Goal: Browse casually

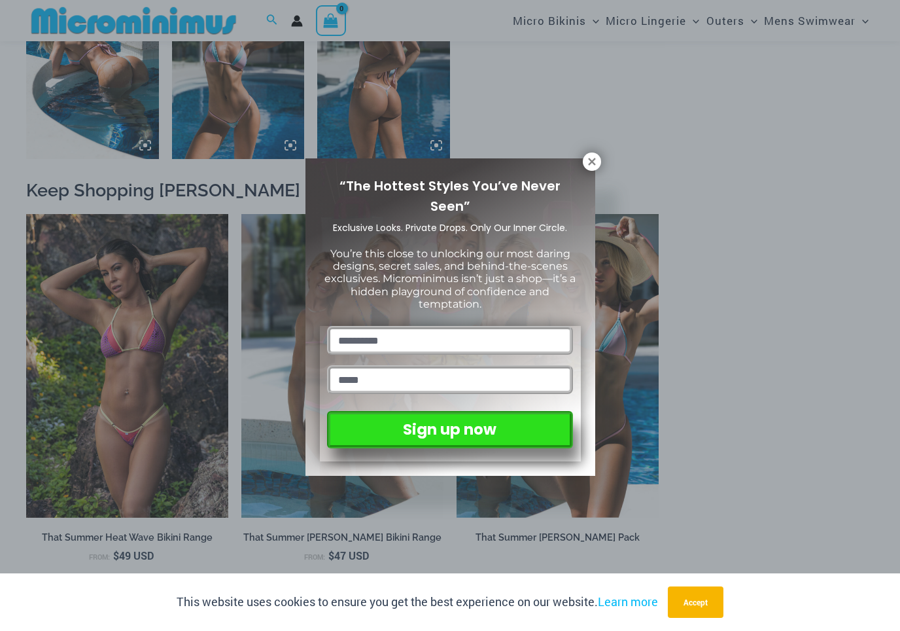
scroll to position [1036, 0]
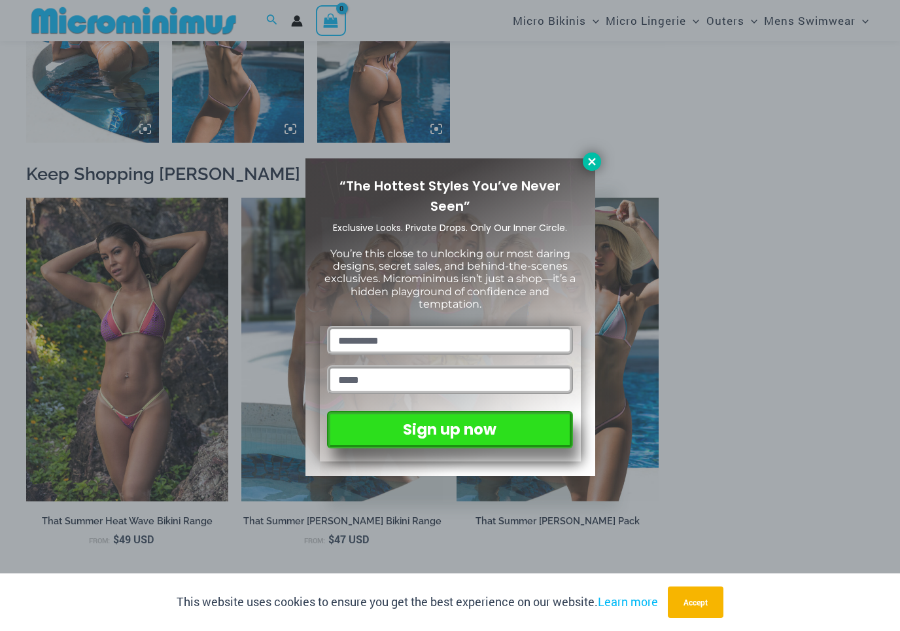
click at [593, 160] on icon at bounding box center [591, 161] width 7 height 7
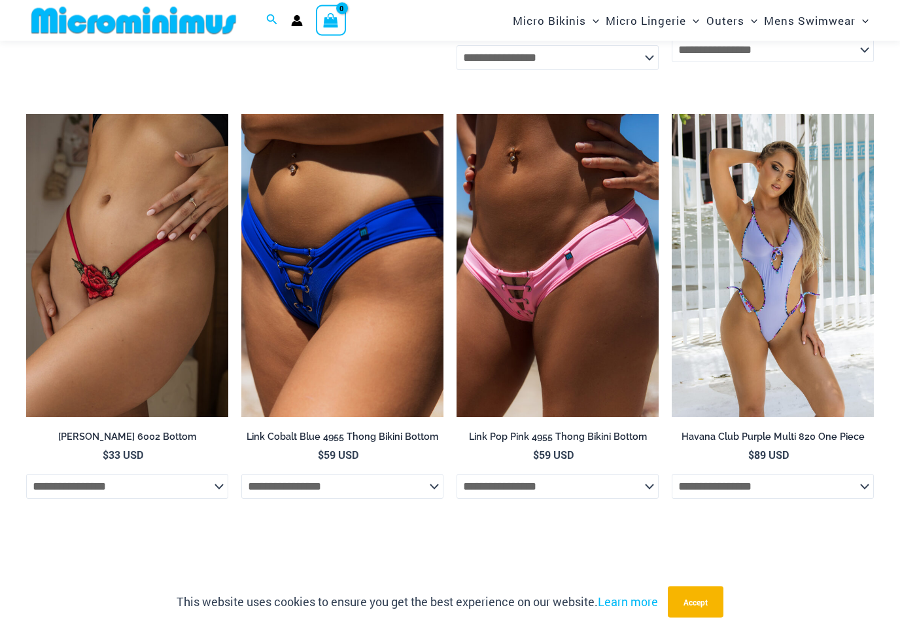
scroll to position [3262, 0]
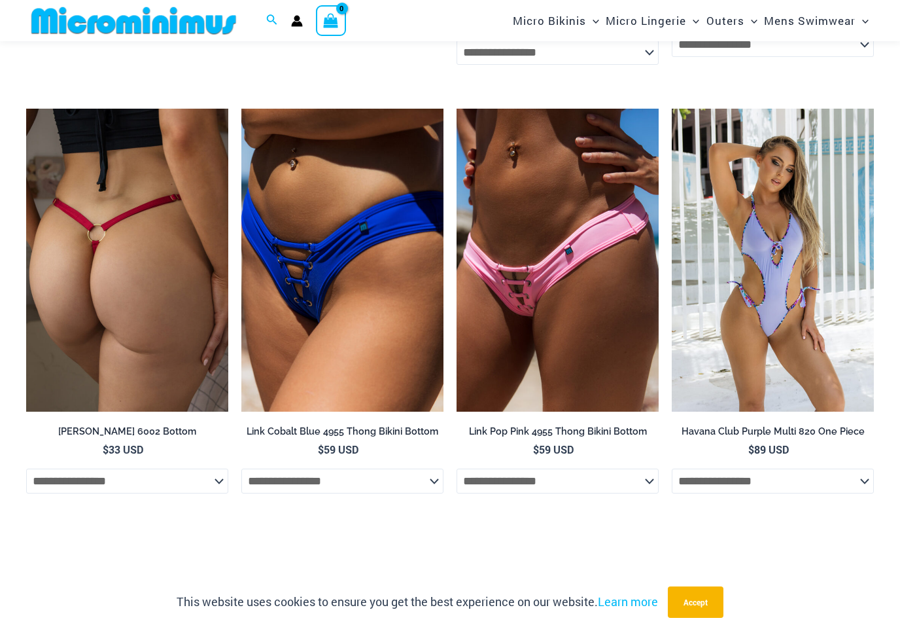
click at [69, 387] on img at bounding box center [127, 261] width 202 height 304
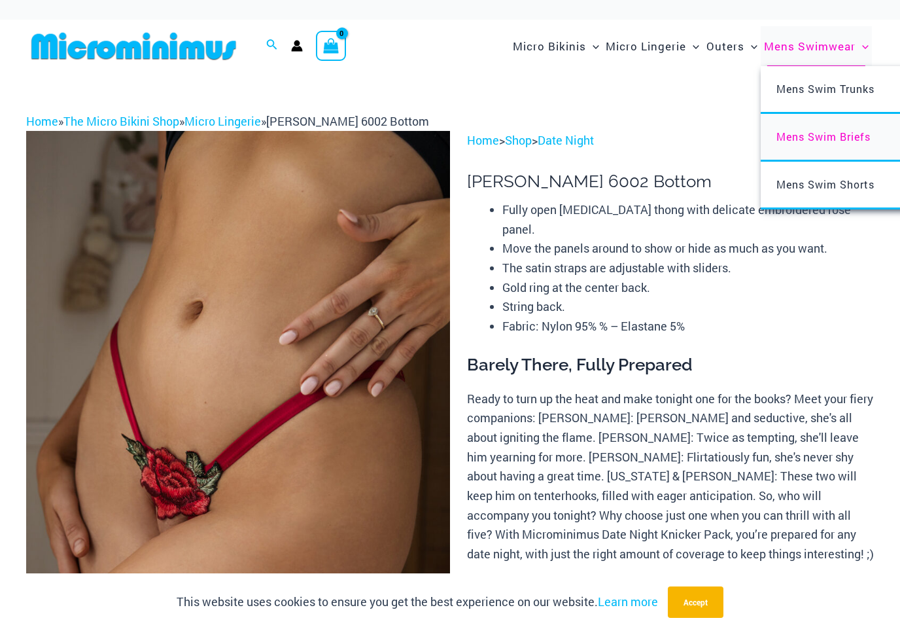
click at [842, 135] on span "Mens Swim Briefs" at bounding box center [824, 137] width 94 height 14
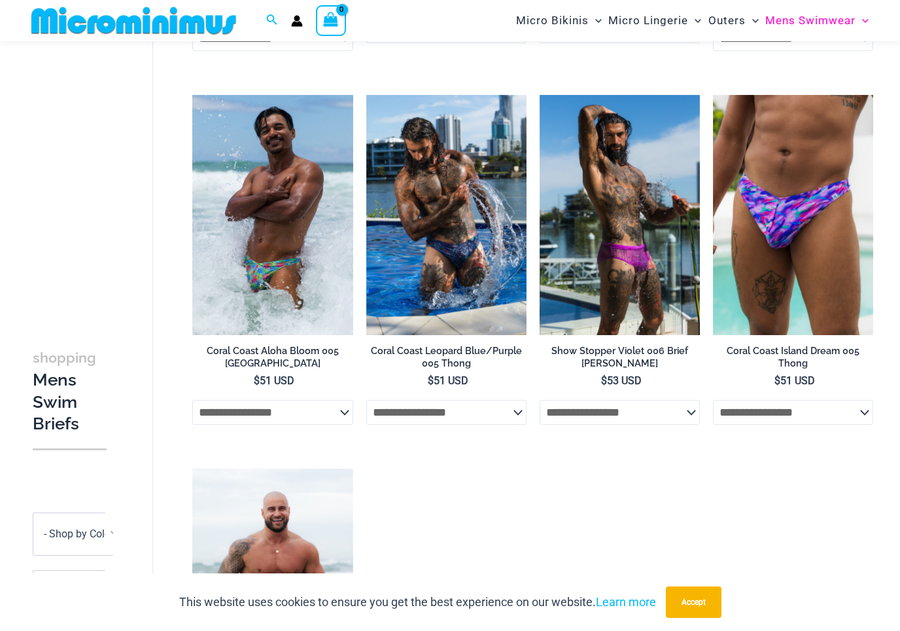
scroll to position [353, 0]
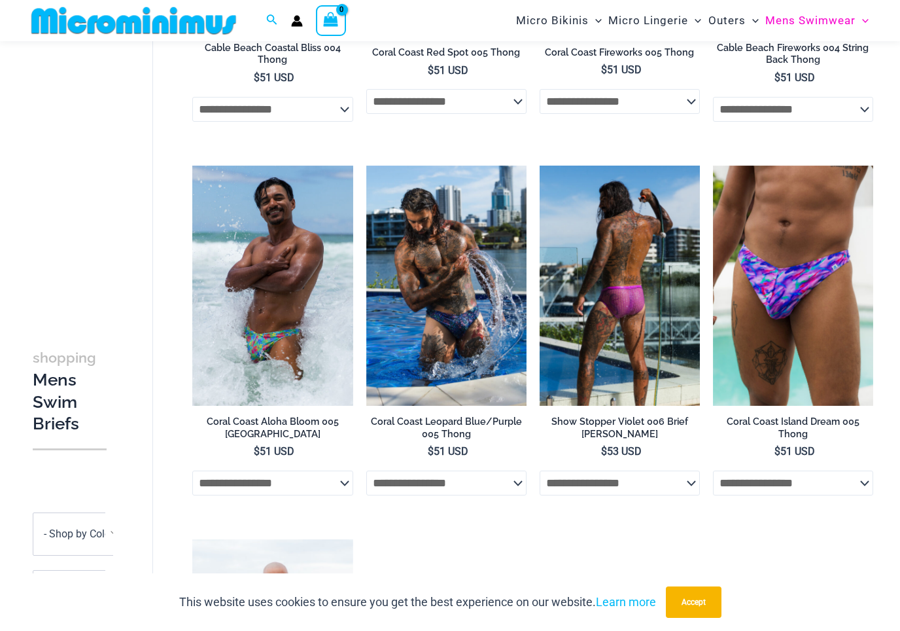
click at [663, 348] on img at bounding box center [620, 286] width 160 height 241
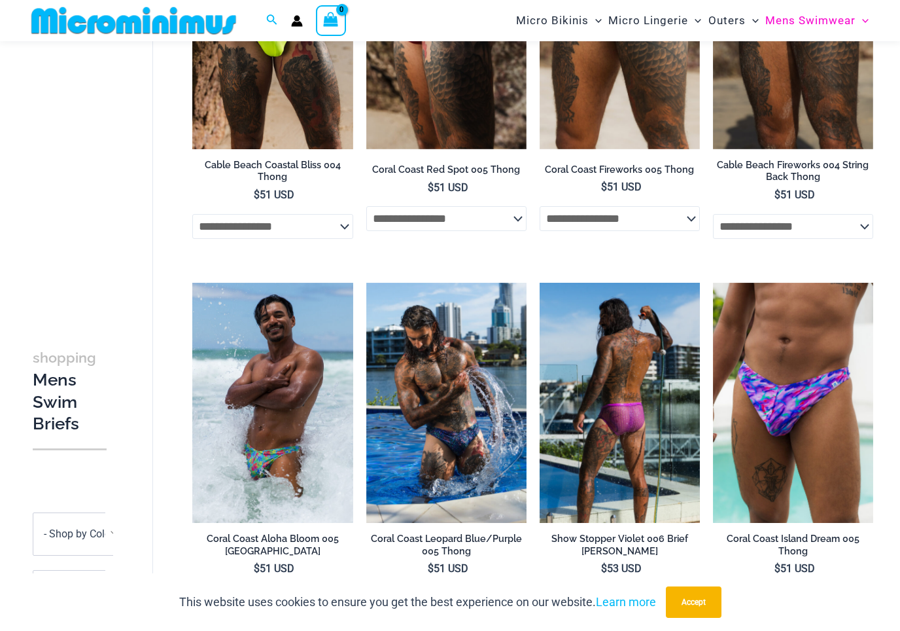
scroll to position [0, 0]
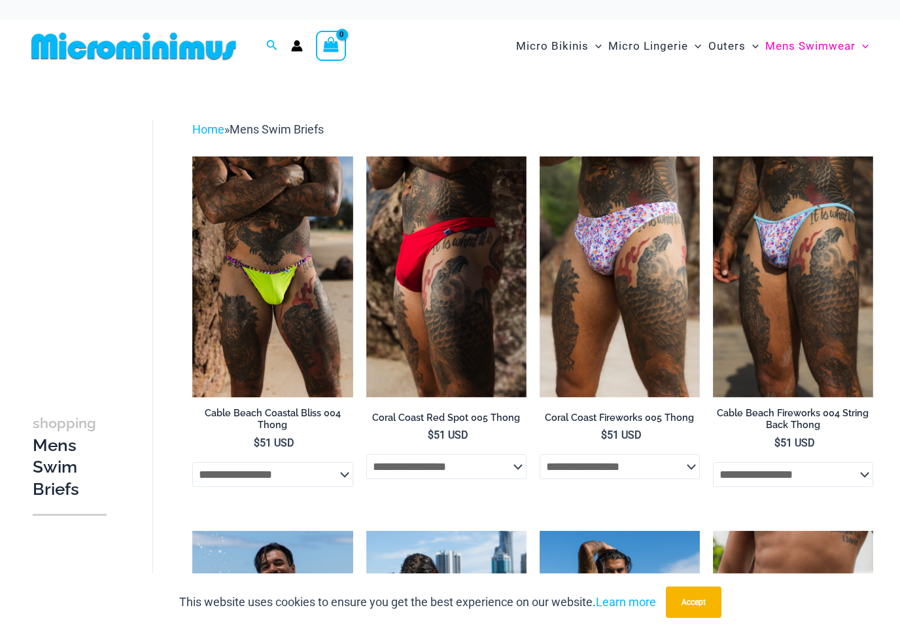
click at [73, 60] on img at bounding box center [133, 45] width 215 height 29
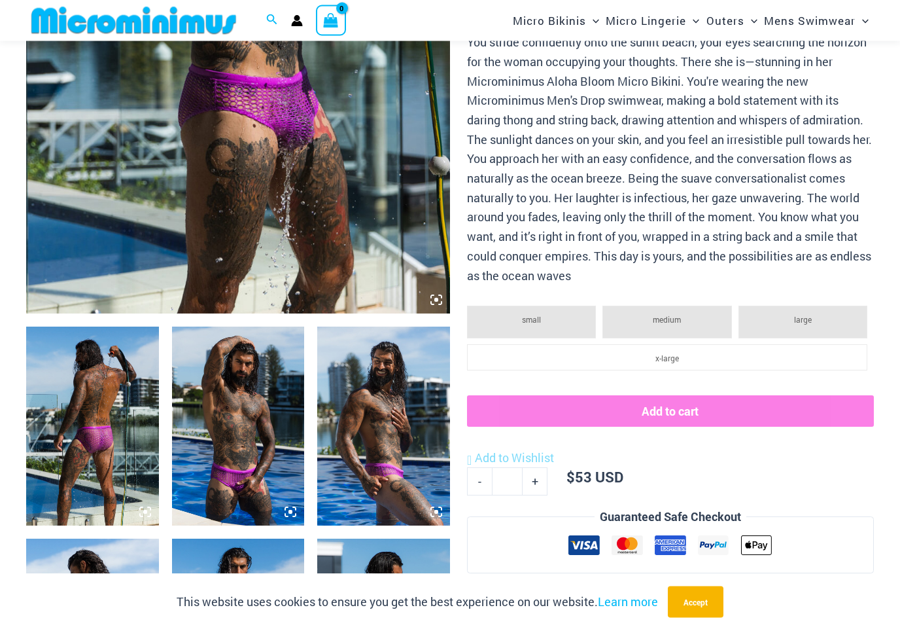
click at [211, 499] on img at bounding box center [238, 426] width 133 height 199
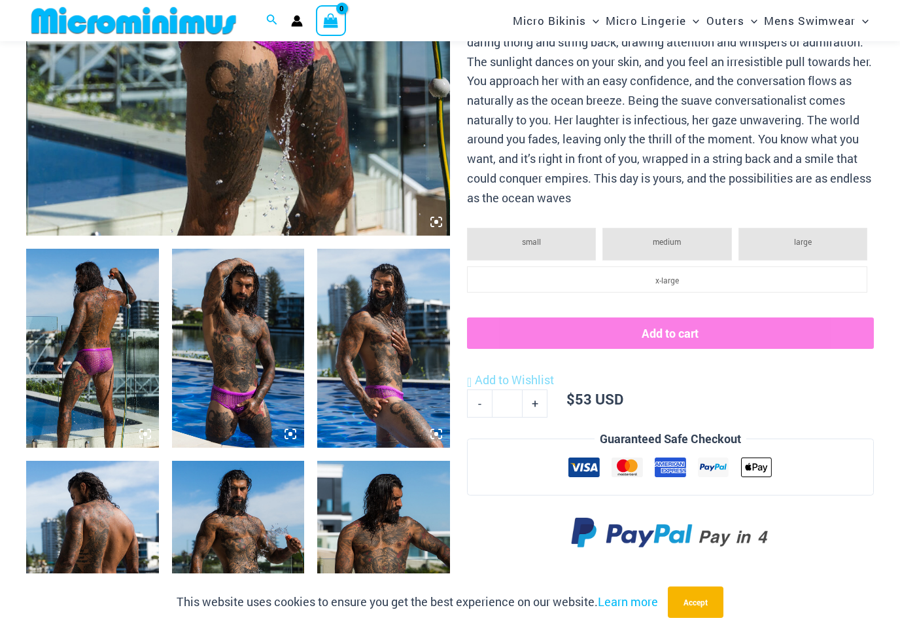
scroll to position [519, 0]
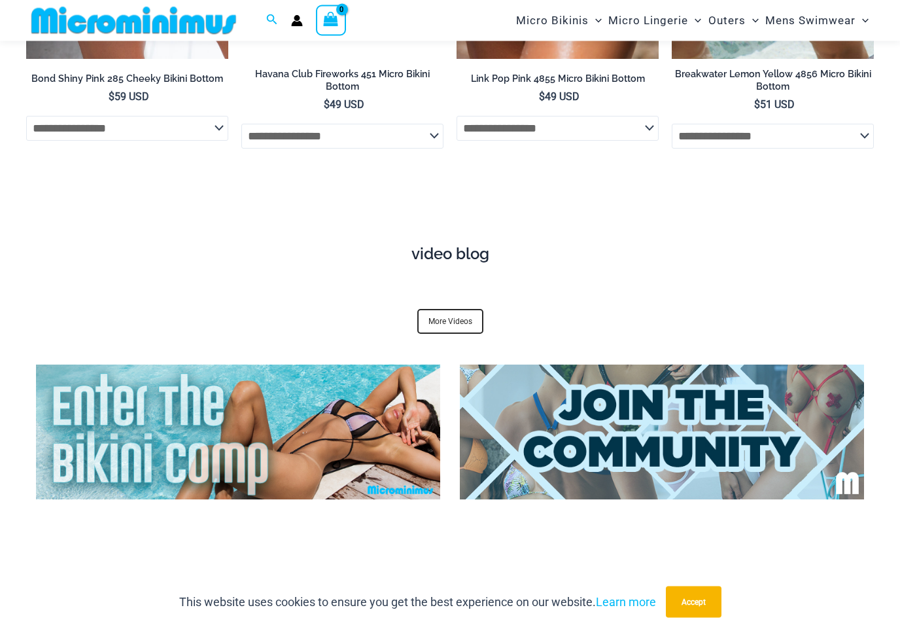
scroll to position [4043, 0]
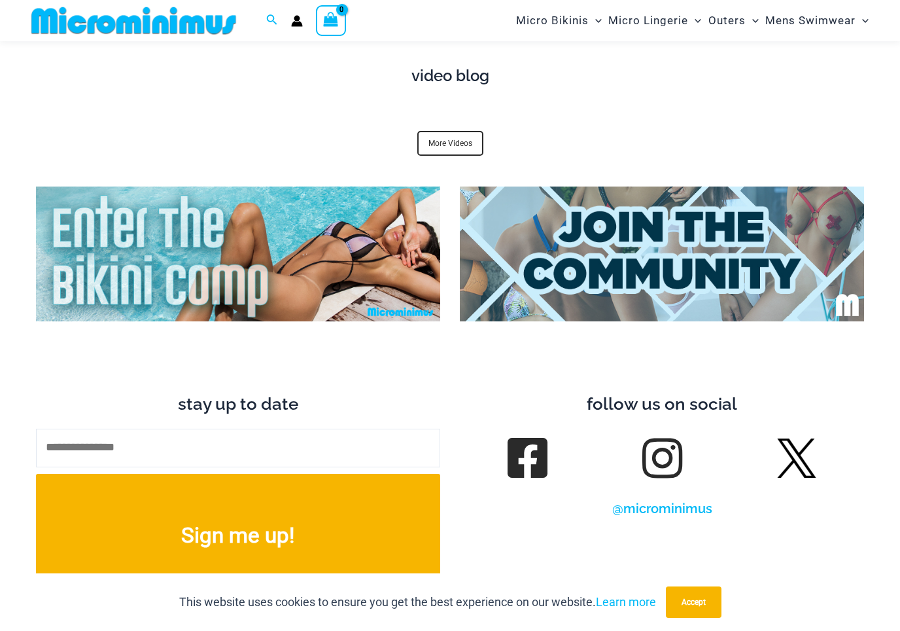
click at [799, 448] on img at bounding box center [796, 457] width 39 height 39
